Goal: Transaction & Acquisition: Purchase product/service

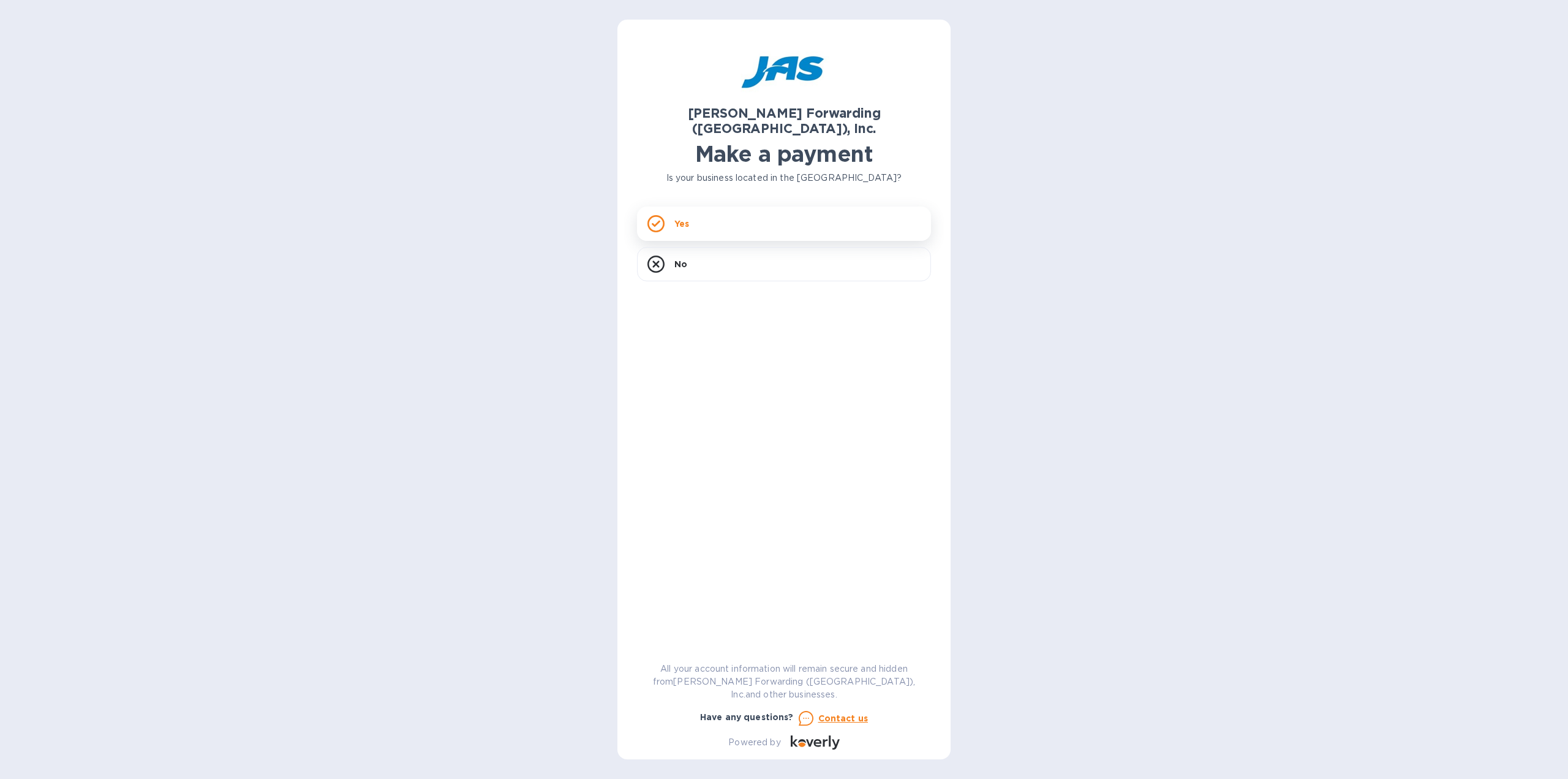
click at [701, 213] on div "Yes" at bounding box center [784, 224] width 294 height 34
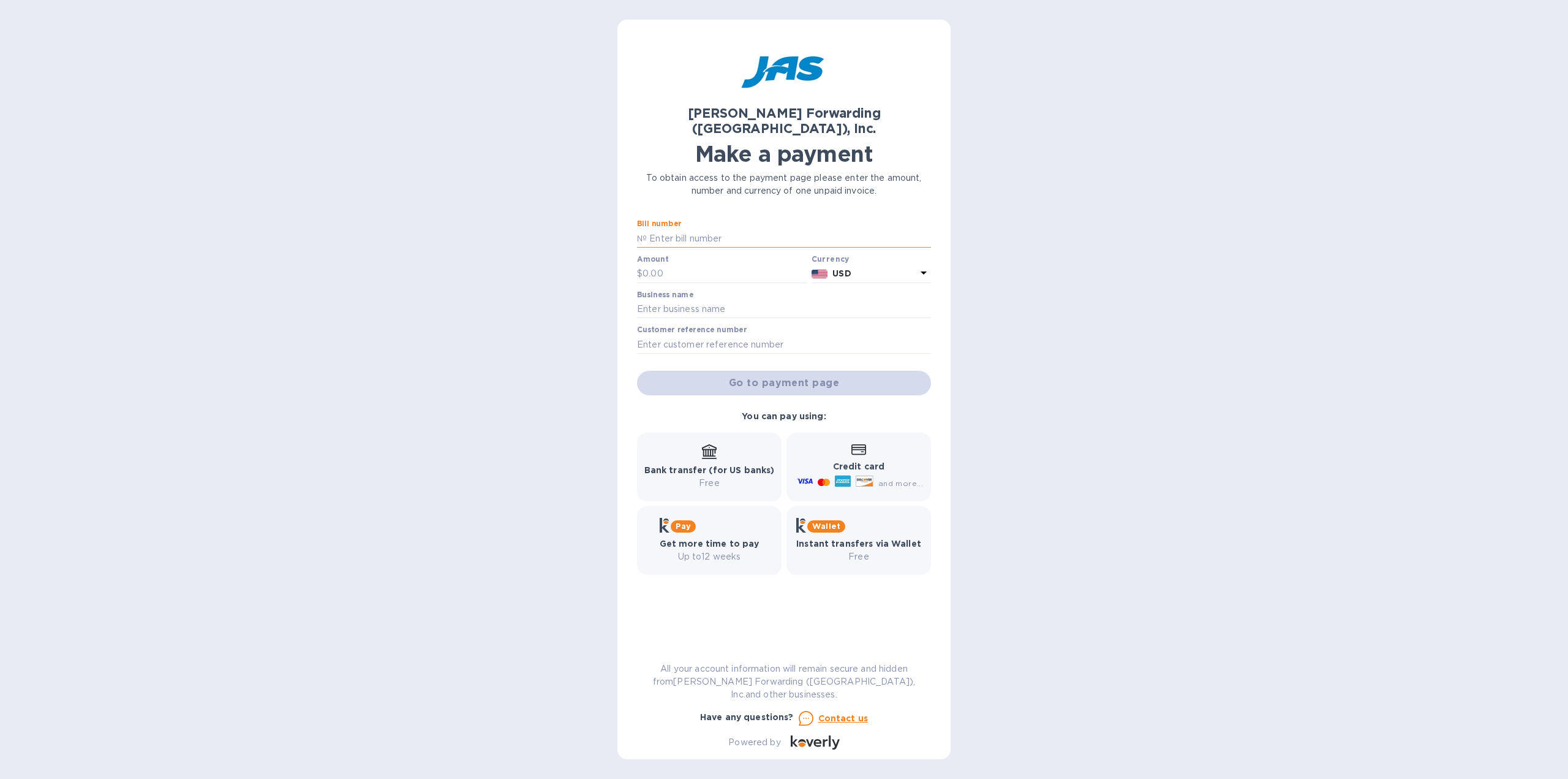
click at [729, 229] on input "text" at bounding box center [789, 238] width 284 height 18
click at [657, 229] on input "text" at bounding box center [789, 238] width 284 height 18
paste input "S508665397"
drag, startPoint x: 646, startPoint y: 222, endPoint x: 630, endPoint y: 222, distance: 16.0
click at [630, 222] on div "[PERSON_NAME] Forwarding ([GEOGRAPHIC_DATA]), Inc. Make a payment To obtain acc…" at bounding box center [784, 389] width 333 height 740
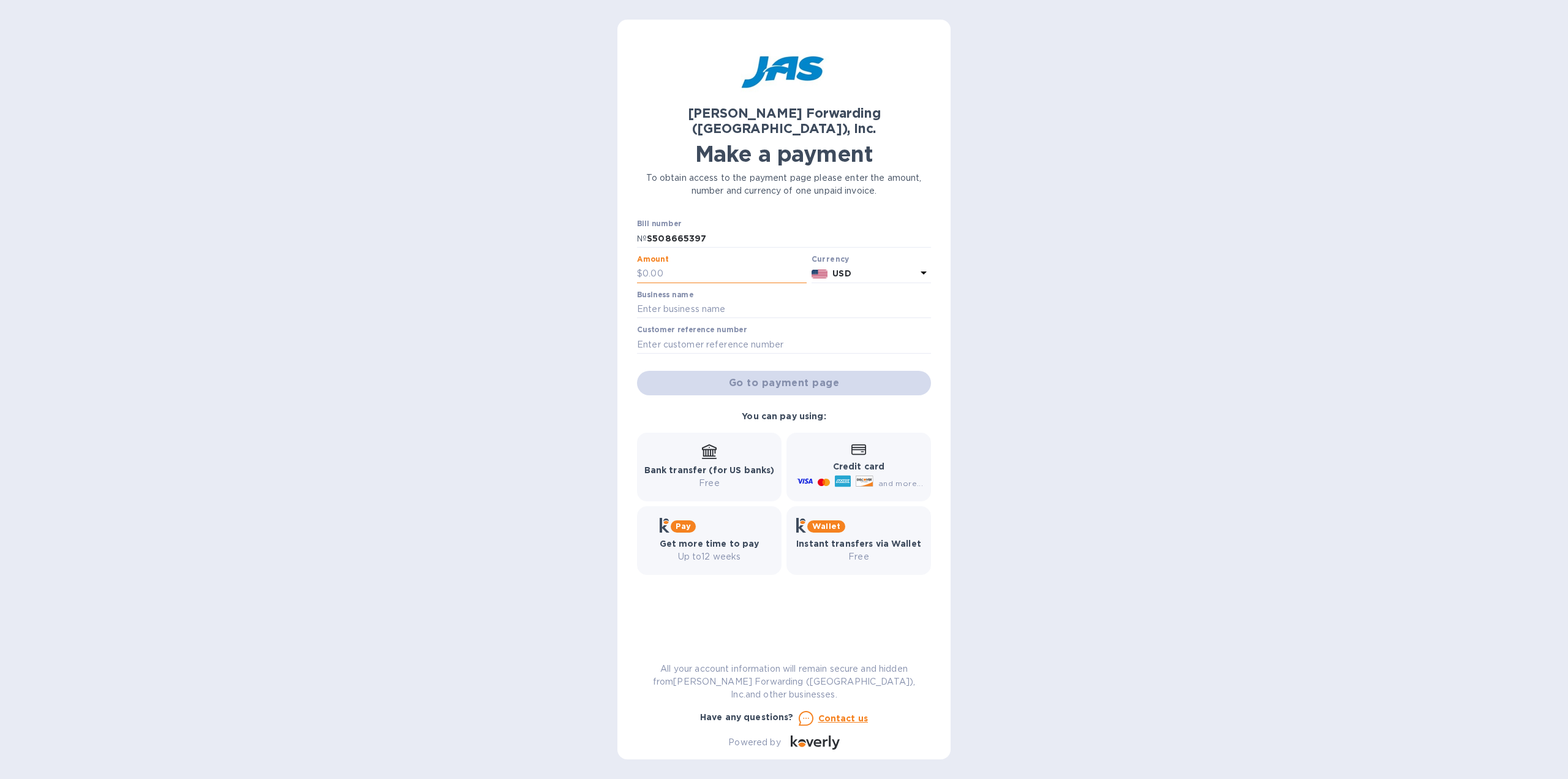
click at [680, 265] on input "text" at bounding box center [724, 274] width 164 height 18
drag, startPoint x: 722, startPoint y: 219, endPoint x: 627, endPoint y: 214, distance: 95.1
click at [627, 214] on div "[PERSON_NAME] Forwarding ([GEOGRAPHIC_DATA]), Inc. Make a payment To obtain acc…" at bounding box center [784, 389] width 333 height 740
paste input "FO503367805"
type input "SFO503367805"
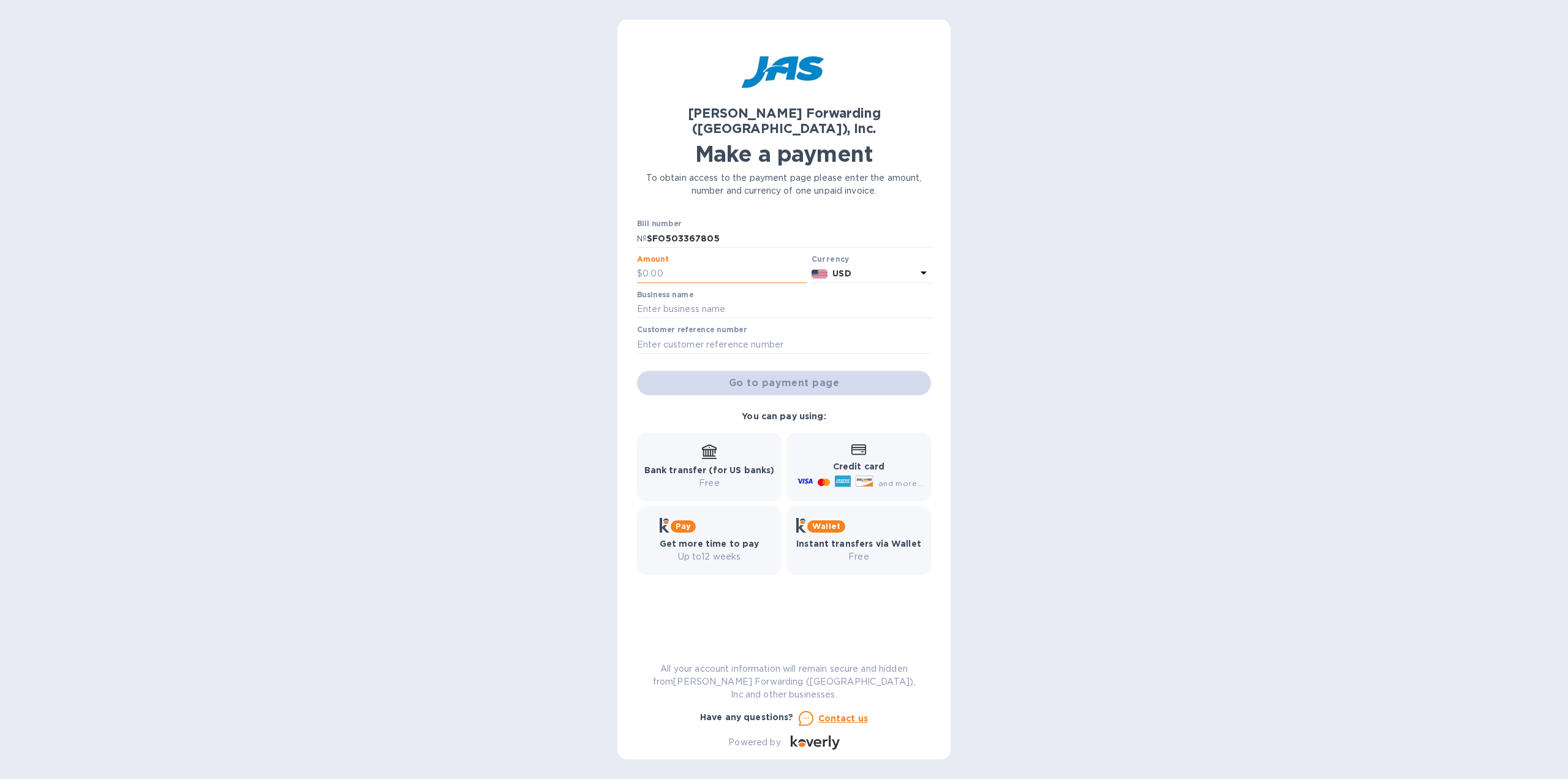
click at [702, 265] on input "text" at bounding box center [724, 274] width 164 height 18
click at [890, 267] on p "USD" at bounding box center [874, 273] width 84 height 13
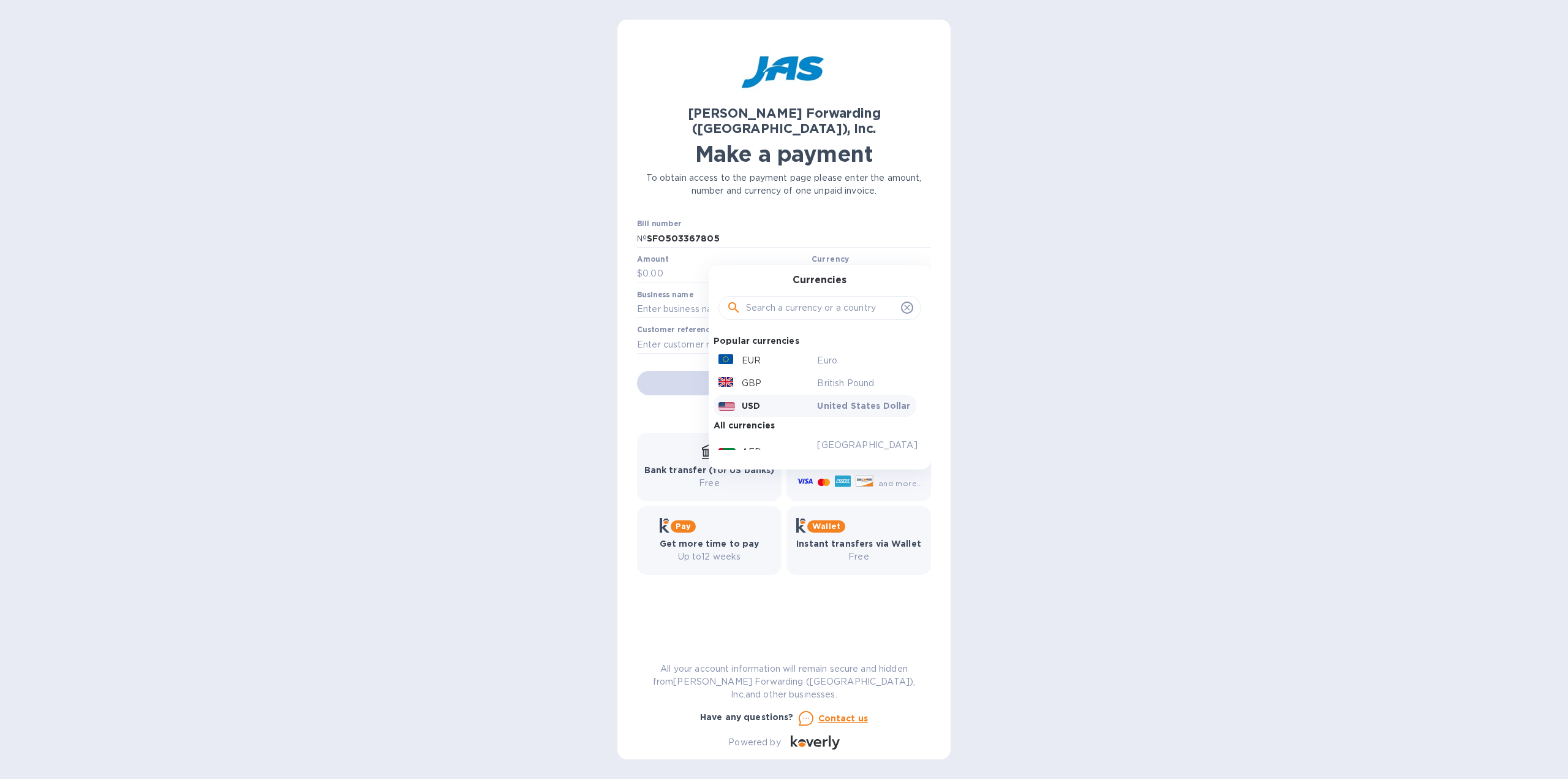
click at [891, 193] on div "[PERSON_NAME] Forwarding ([GEOGRAPHIC_DATA]), Inc. Make a payment To obtain acc…" at bounding box center [784, 394] width 294 height 710
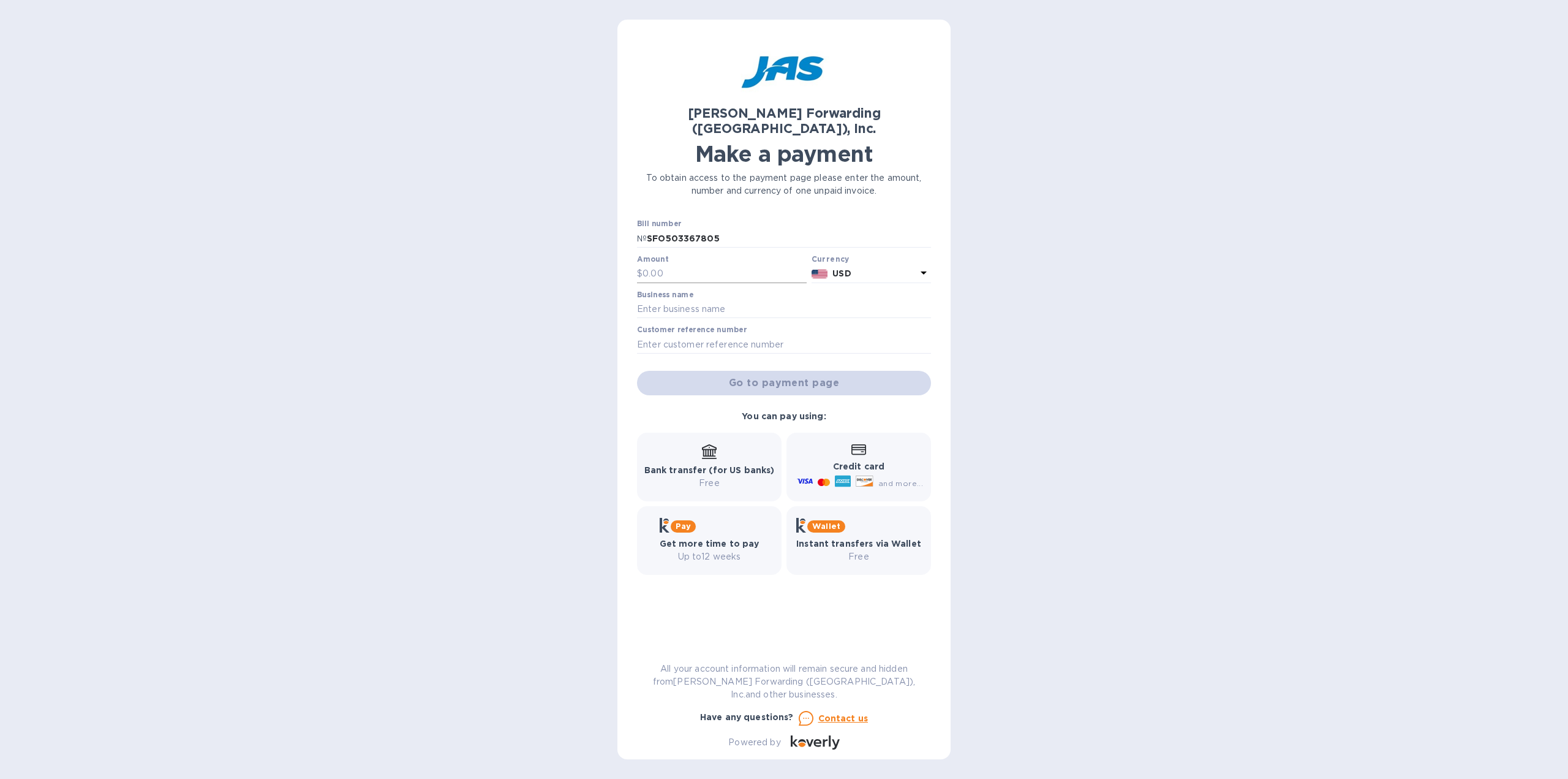
click at [737, 265] on input "text" at bounding box center [724, 274] width 164 height 18
click at [668, 265] on input "text" at bounding box center [724, 274] width 164 height 18
paste input "5,470.00"
type input "5,470.00"
click at [686, 300] on input "text" at bounding box center [784, 309] width 294 height 18
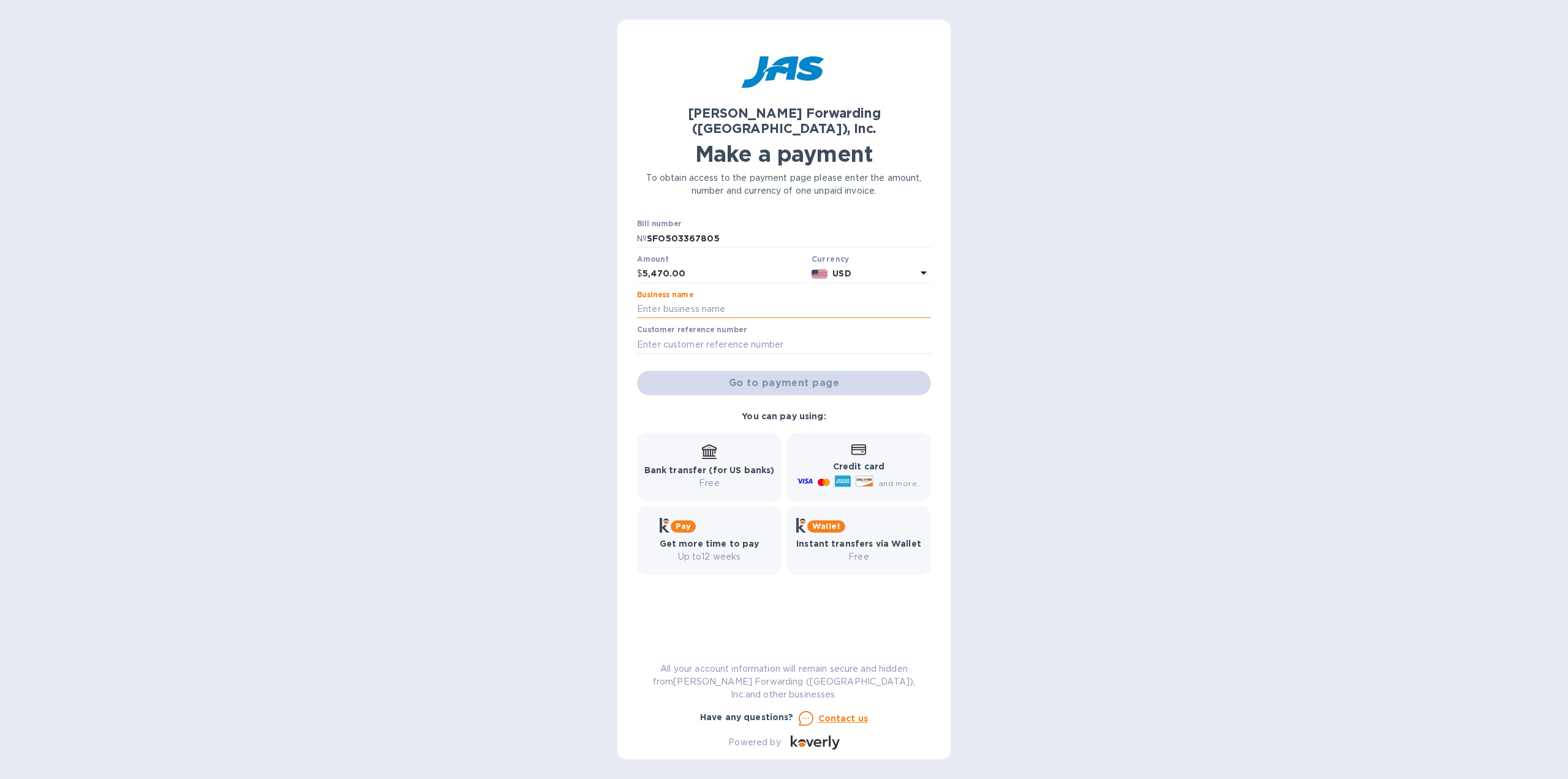
type input "NKY INTERNATIONAL LLC"
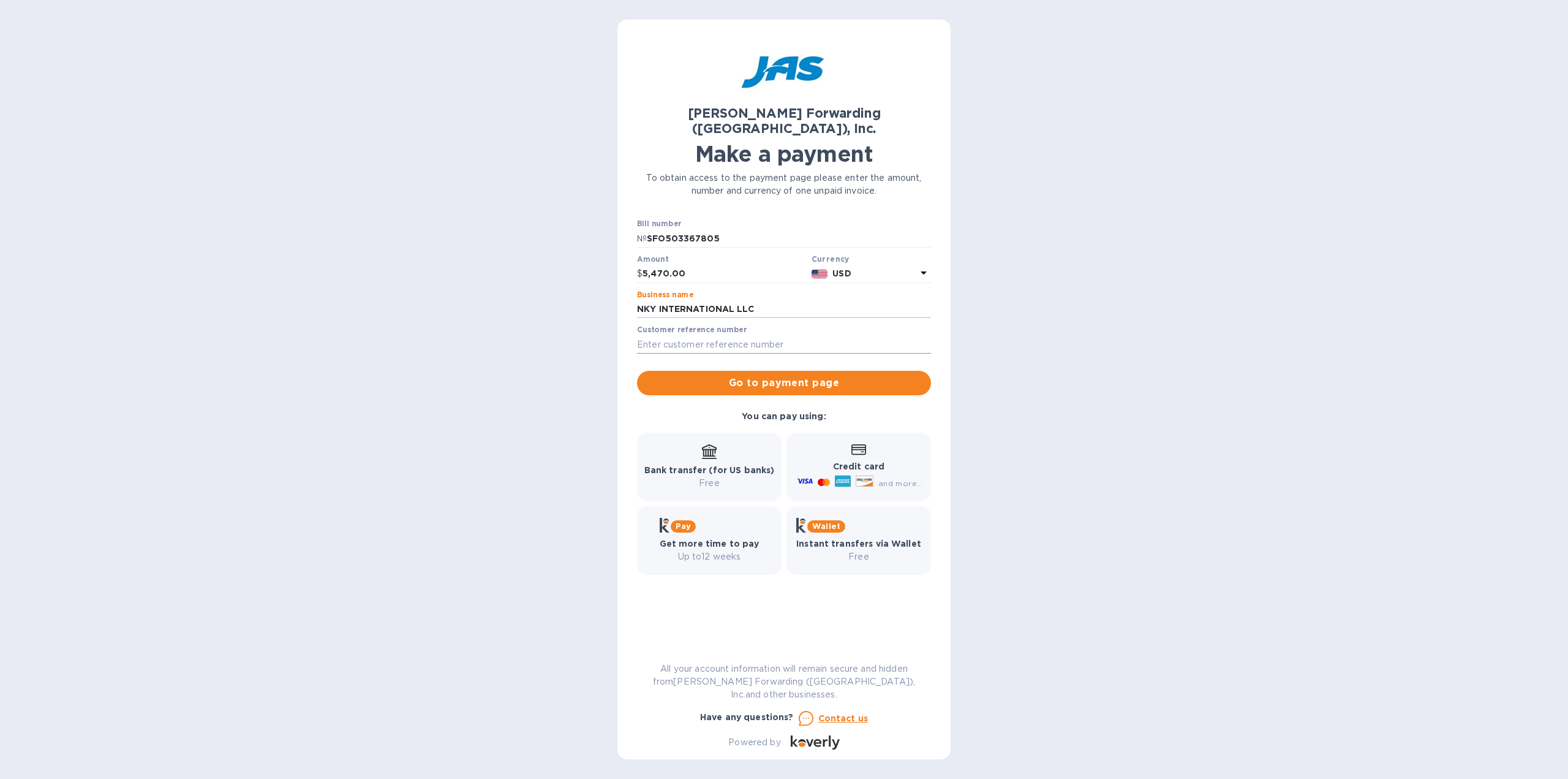
click at [722, 335] on input "text" at bounding box center [784, 344] width 294 height 18
type input "NKYINTDYY"
click at [1060, 339] on div "[PERSON_NAME] Forwarding ([GEOGRAPHIC_DATA]), Inc. Make a payment To obtain acc…" at bounding box center [784, 390] width 1568 height 779
click at [791, 375] on span "Go to payment page" at bounding box center [784, 383] width 274 height 15
